Goal: Task Accomplishment & Management: Use online tool/utility

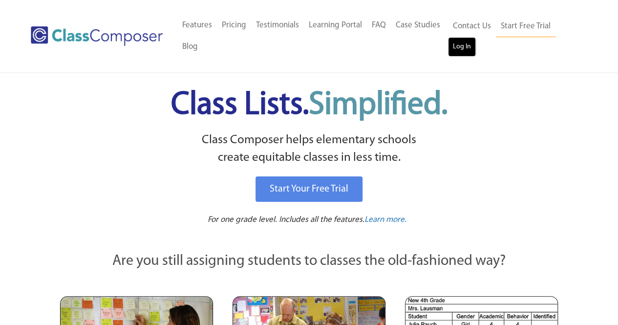
click at [454, 50] on link "Log In" at bounding box center [462, 47] width 28 height 20
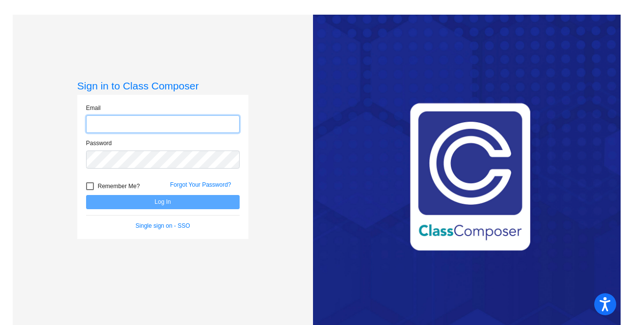
type input "[PERSON_NAME][EMAIL_ADDRESS][PERSON_NAME][DOMAIN_NAME]"
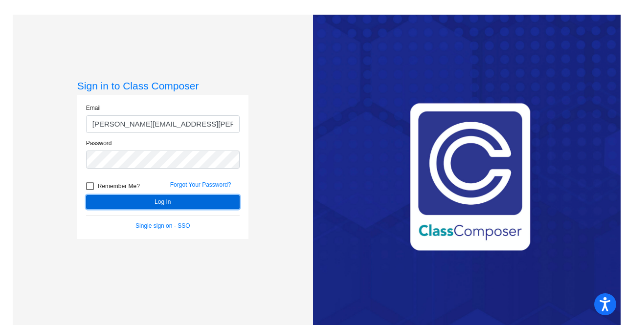
click at [157, 197] on button "Log In" at bounding box center [162, 202] width 153 height 14
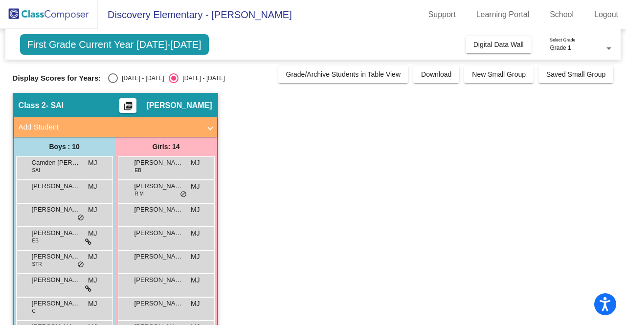
click at [114, 82] on div "Select an option" at bounding box center [113, 78] width 10 height 10
click at [113, 83] on input "2024 - 2025" at bounding box center [112, 83] width 0 height 0
radio input "true"
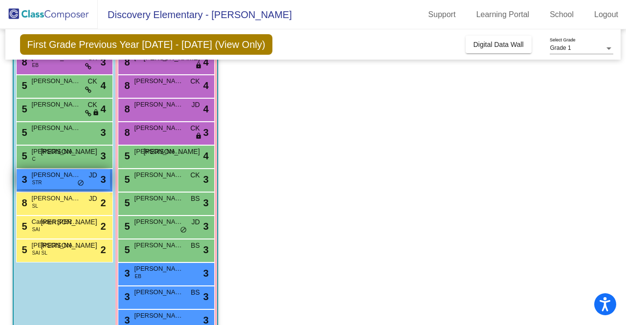
scroll to position [139, 0]
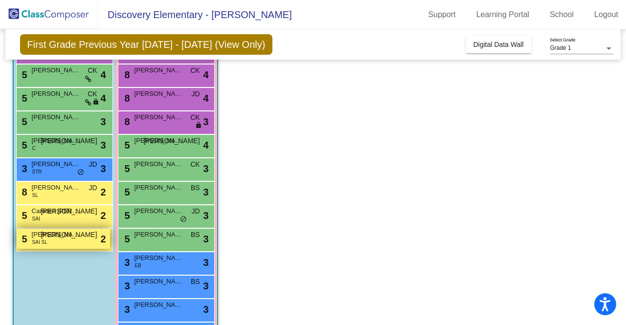
click at [61, 241] on div "5 Ramiel Eleazar SAI SL JO lock do_not_disturb_alt 2" at bounding box center [63, 239] width 93 height 20
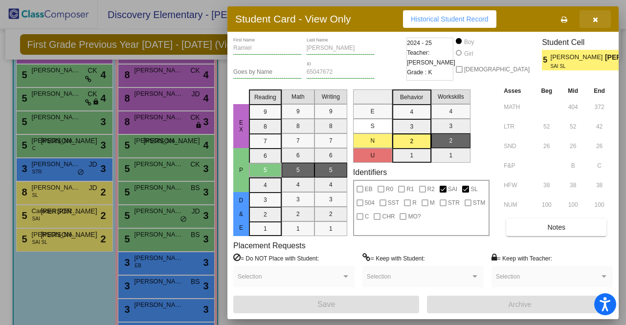
click at [595, 19] on icon "button" at bounding box center [594, 19] width 5 height 7
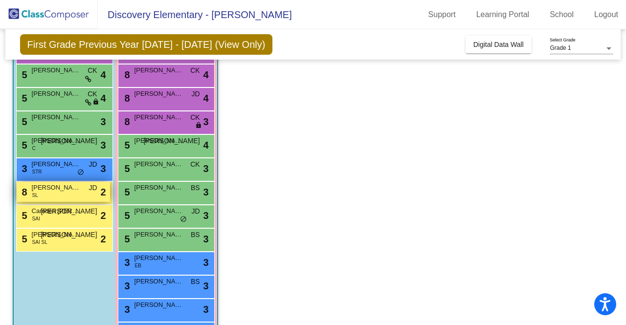
click at [67, 189] on span "William R. Harte" at bounding box center [56, 188] width 49 height 10
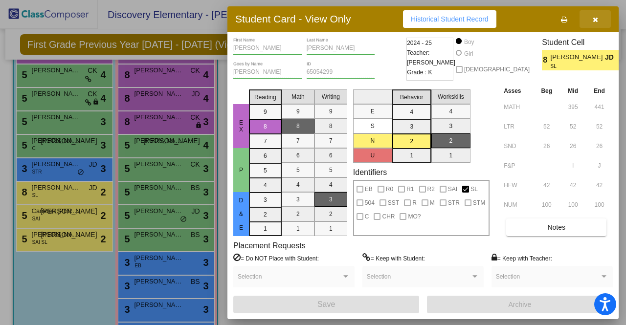
click at [597, 14] on button "button" at bounding box center [594, 19] width 31 height 18
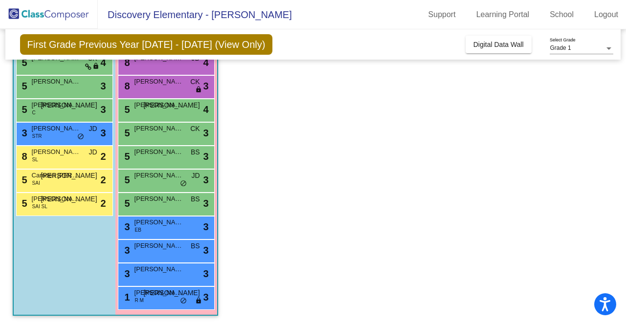
scroll to position [0, 0]
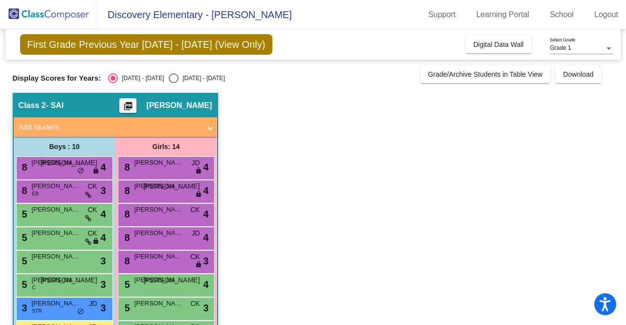
click at [164, 167] on span "Lillian Bober" at bounding box center [158, 163] width 49 height 10
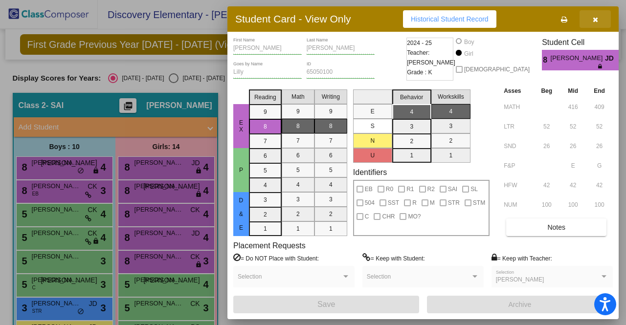
click at [601, 20] on button "button" at bounding box center [594, 19] width 31 height 18
